Goal: Information Seeking & Learning: Learn about a topic

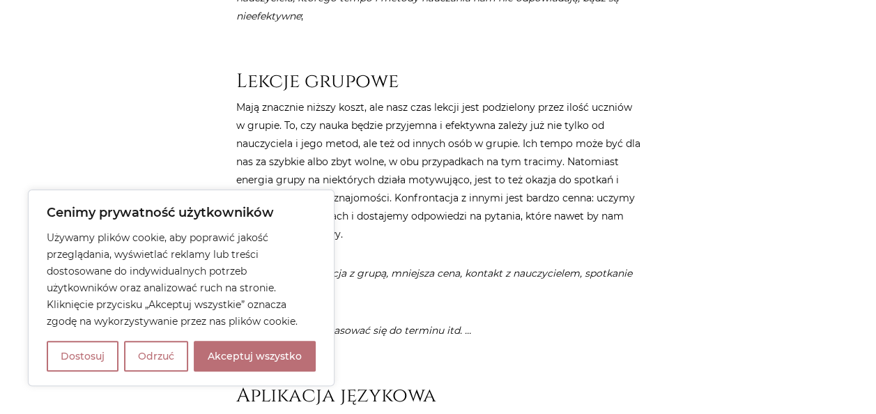
scroll to position [1393, 0]
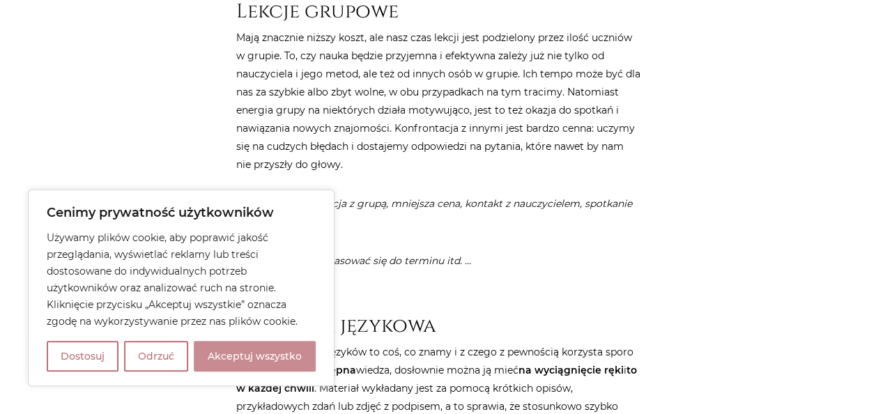
click at [284, 369] on button "Akceptuj wszystko" at bounding box center [255, 356] width 122 height 31
checkbox input "true"
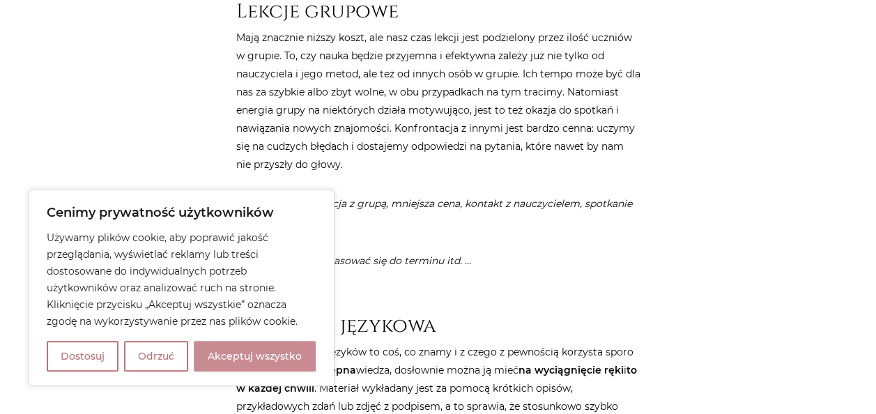
checkbox input "true"
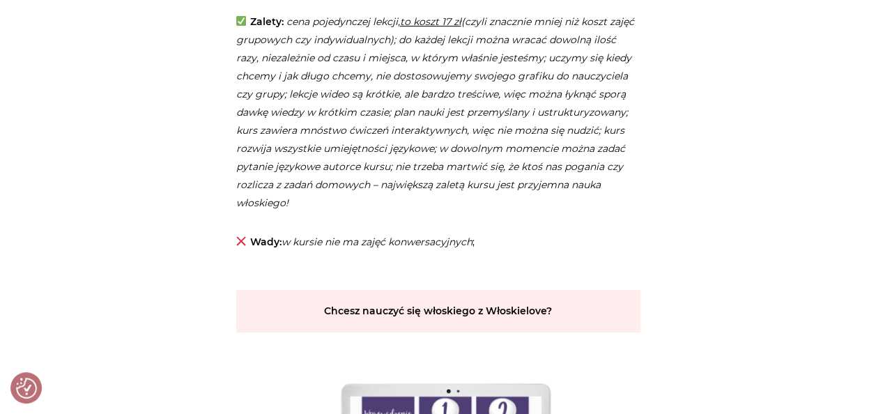
scroll to position [2856, 0]
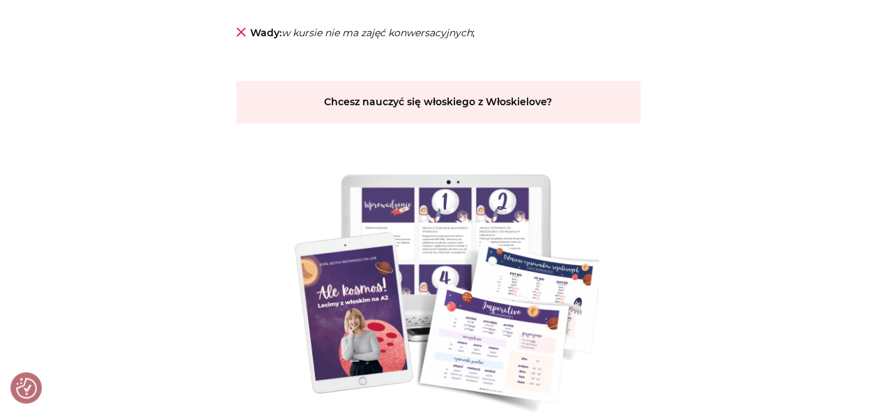
click at [485, 107] on p "Chcesz nauczyć się włoskiego z Włoskielove?" at bounding box center [438, 102] width 404 height 42
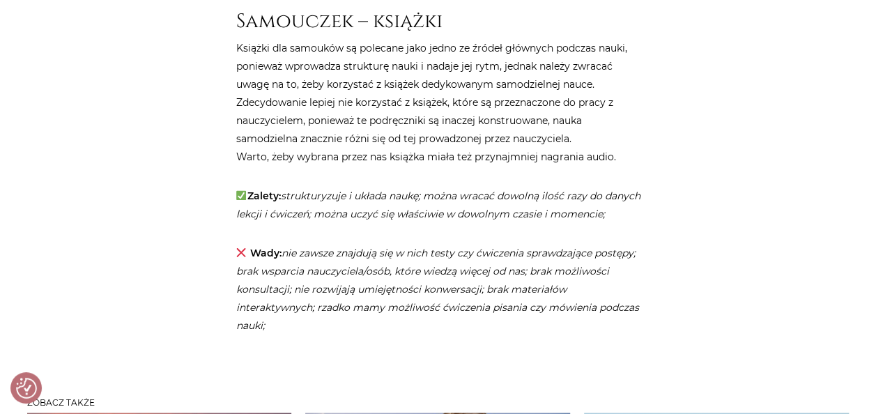
scroll to position [3831, 0]
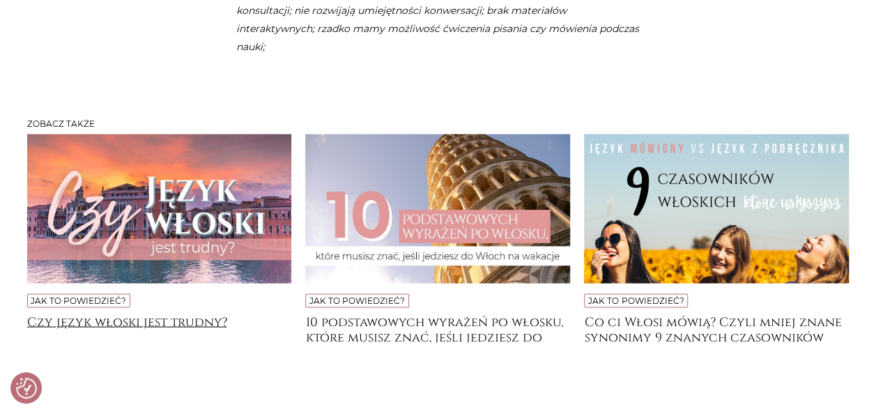
click at [167, 339] on h4 "Czy język włoski jest trudny?" at bounding box center [159, 328] width 265 height 28
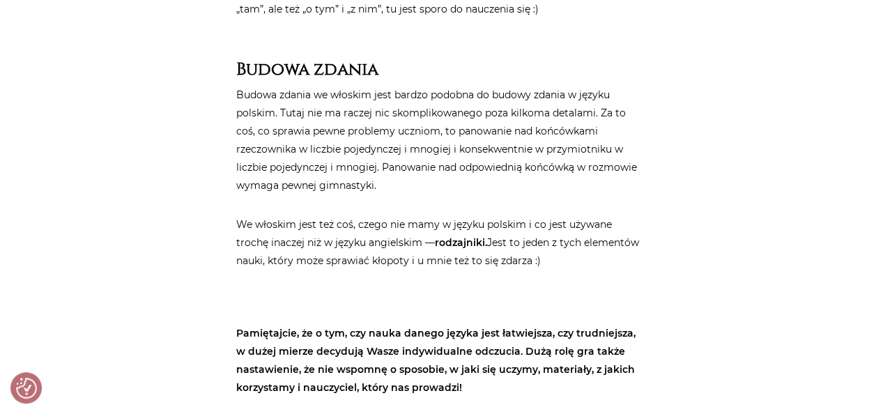
scroll to position [4807, 0]
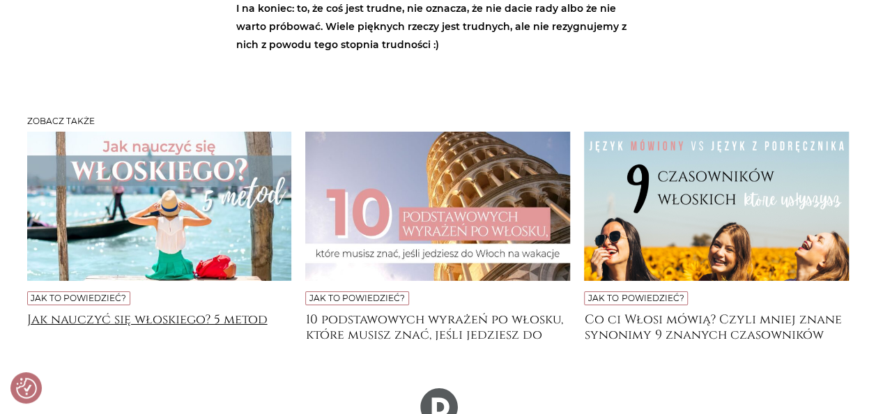
click at [256, 312] on h4 "Jak nauczyć się włoskiego? 5 metod" at bounding box center [159, 326] width 265 height 28
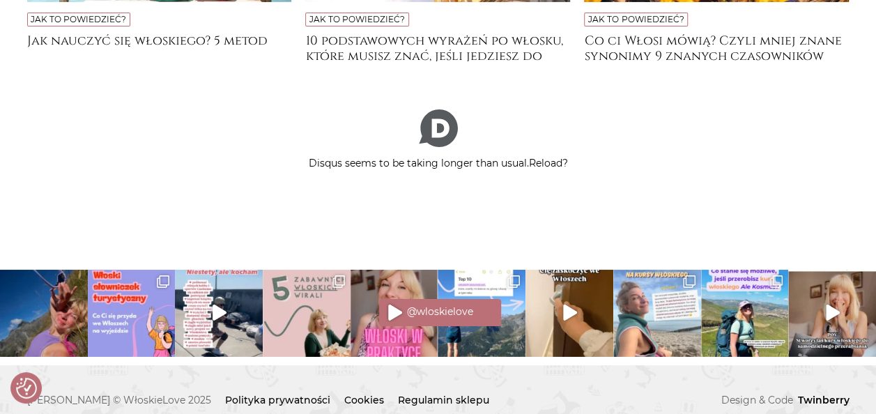
scroll to position [4876, 0]
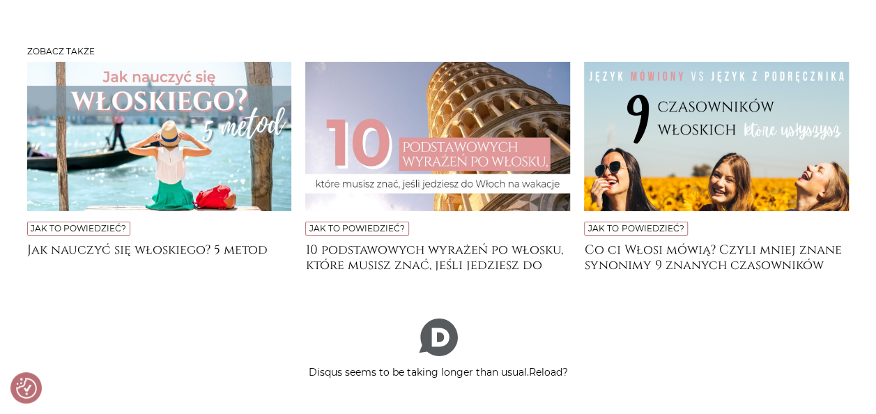
click at [365, 222] on div "Jak to powiedzieć? 10 podstawowych wyrażeń po włosku, które musisz znać, jeśli …" at bounding box center [437, 166] width 265 height 208
click at [368, 242] on h4 "10 podstawowych wyrażeń po włosku, które musisz znać, jeśli jedziesz do [GEOGRA…" at bounding box center [437, 256] width 265 height 28
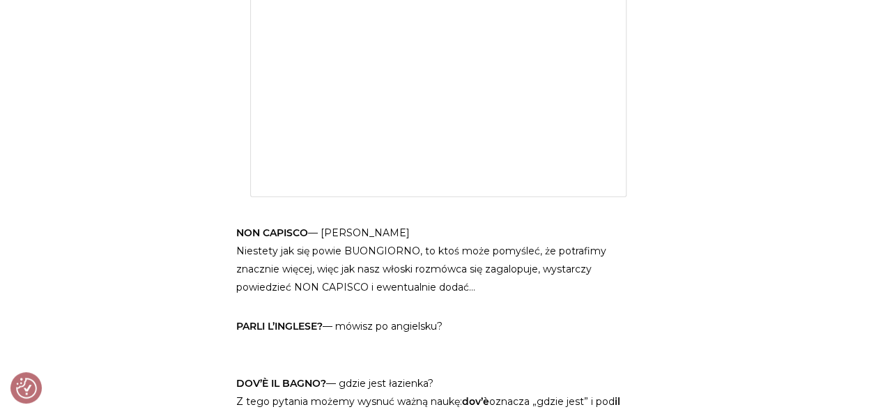
scroll to position [2159, 0]
